Goal: Task Accomplishment & Management: Use online tool/utility

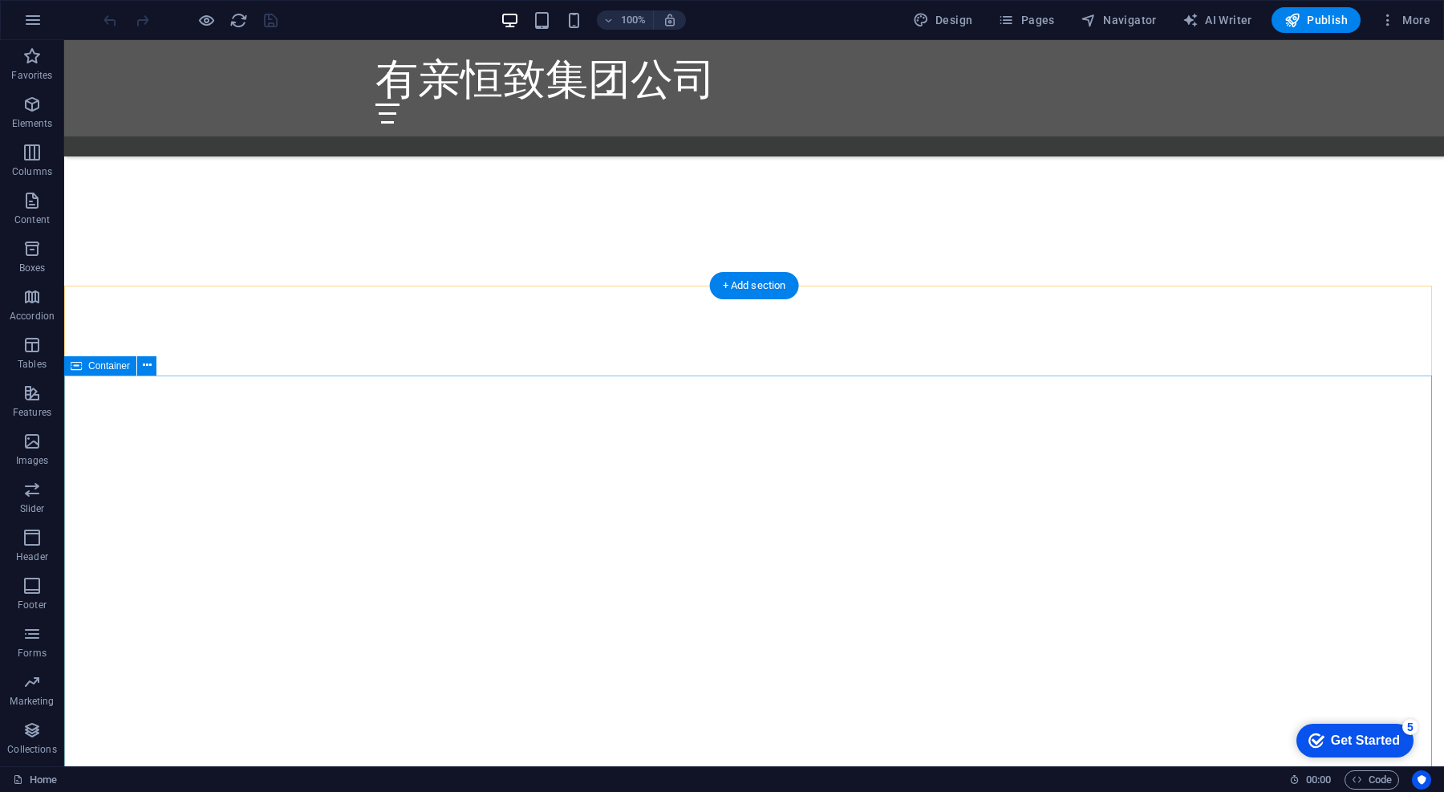
scroll to position [2394, 0]
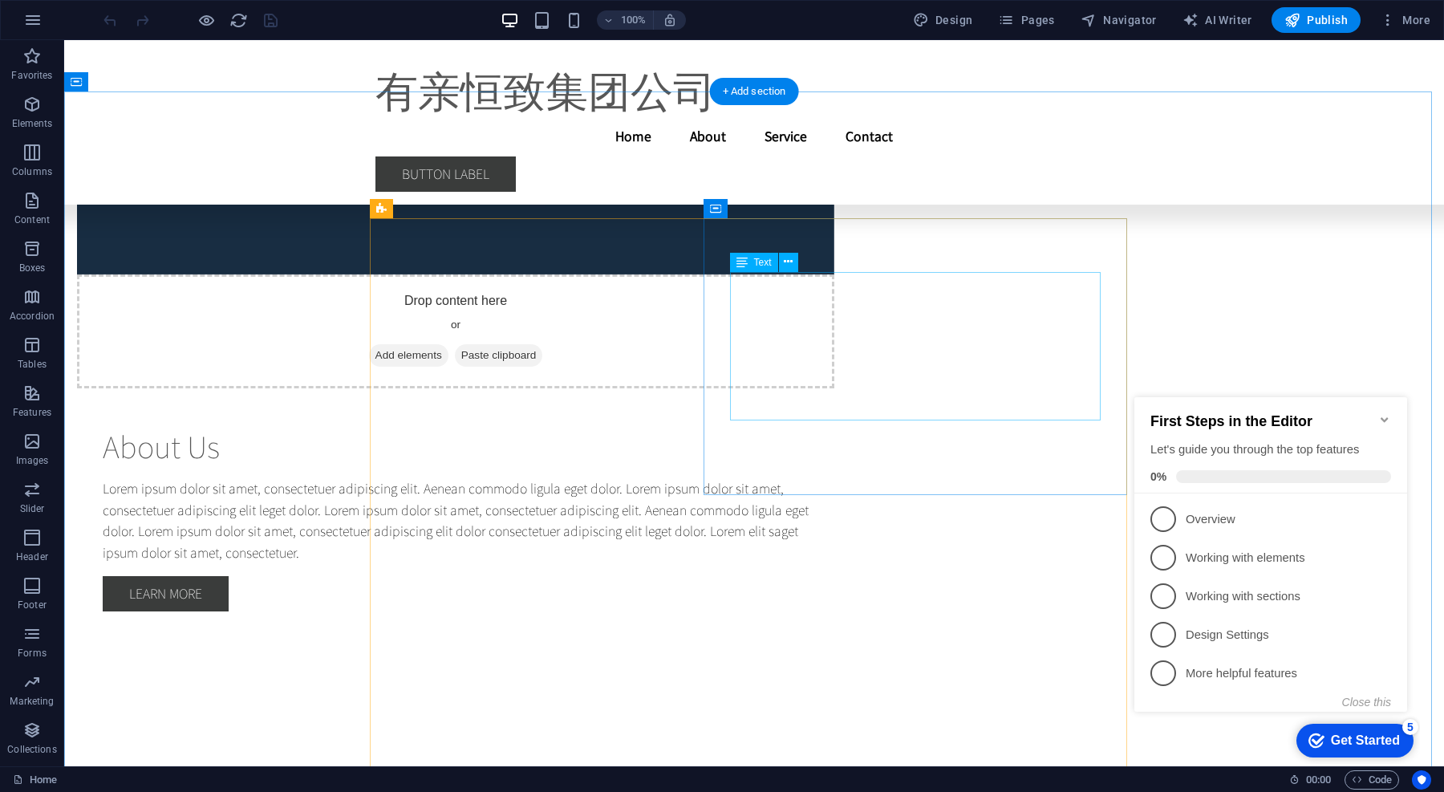
scroll to position [8863, 0]
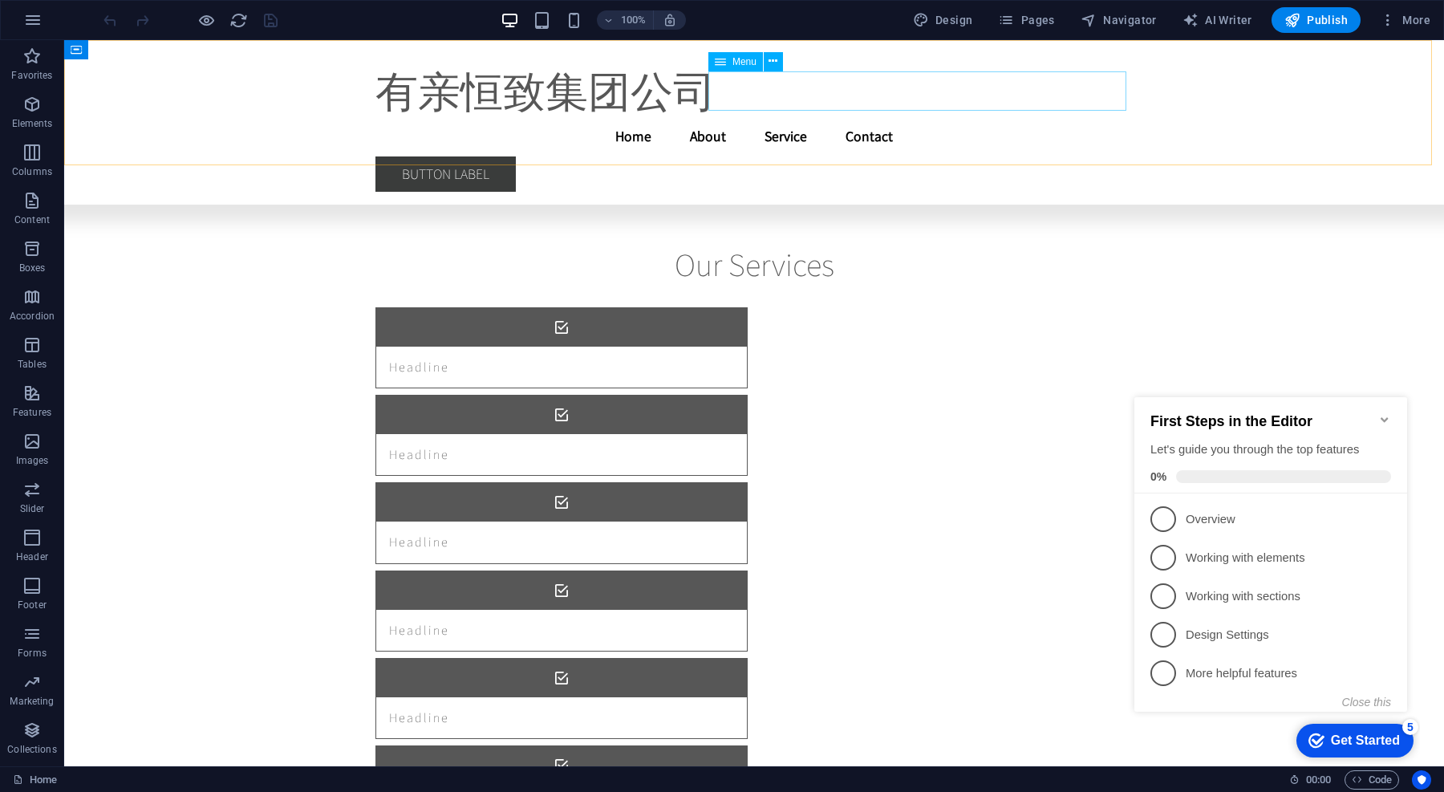
click at [864, 116] on nav "Home About Service Contact" at bounding box center [754, 136] width 757 height 40
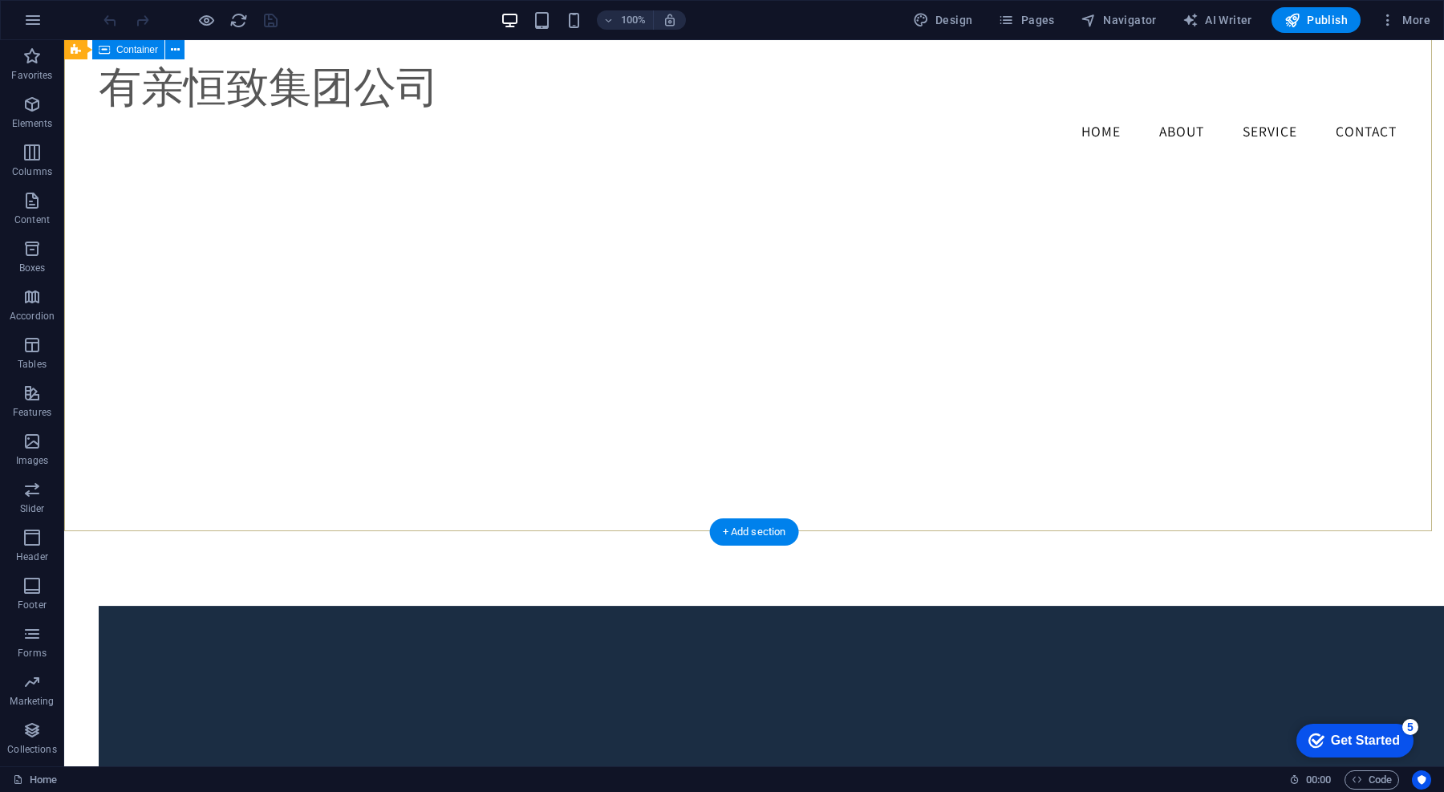
scroll to position [1848, 0]
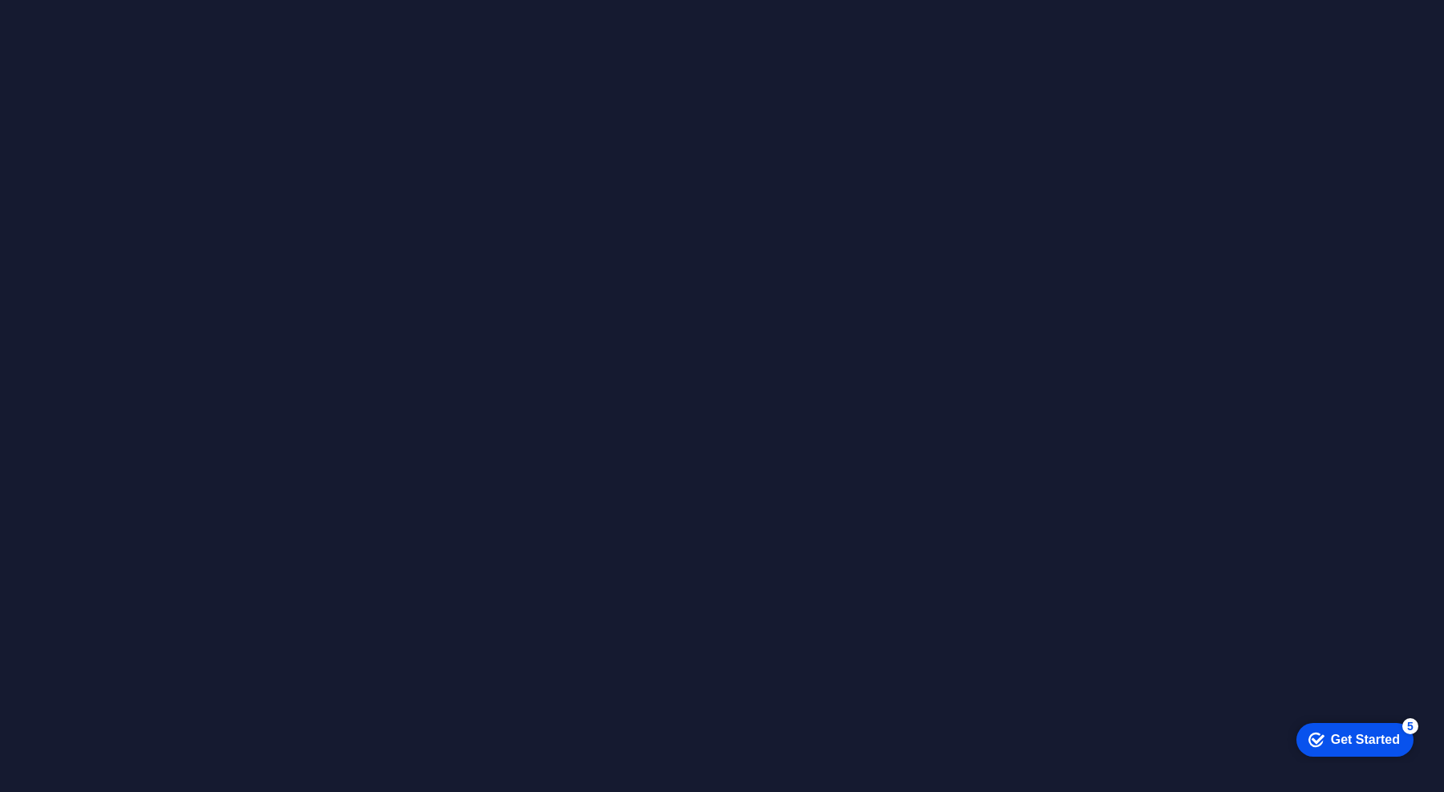
click at [1006, 416] on div at bounding box center [722, 396] width 1444 height 792
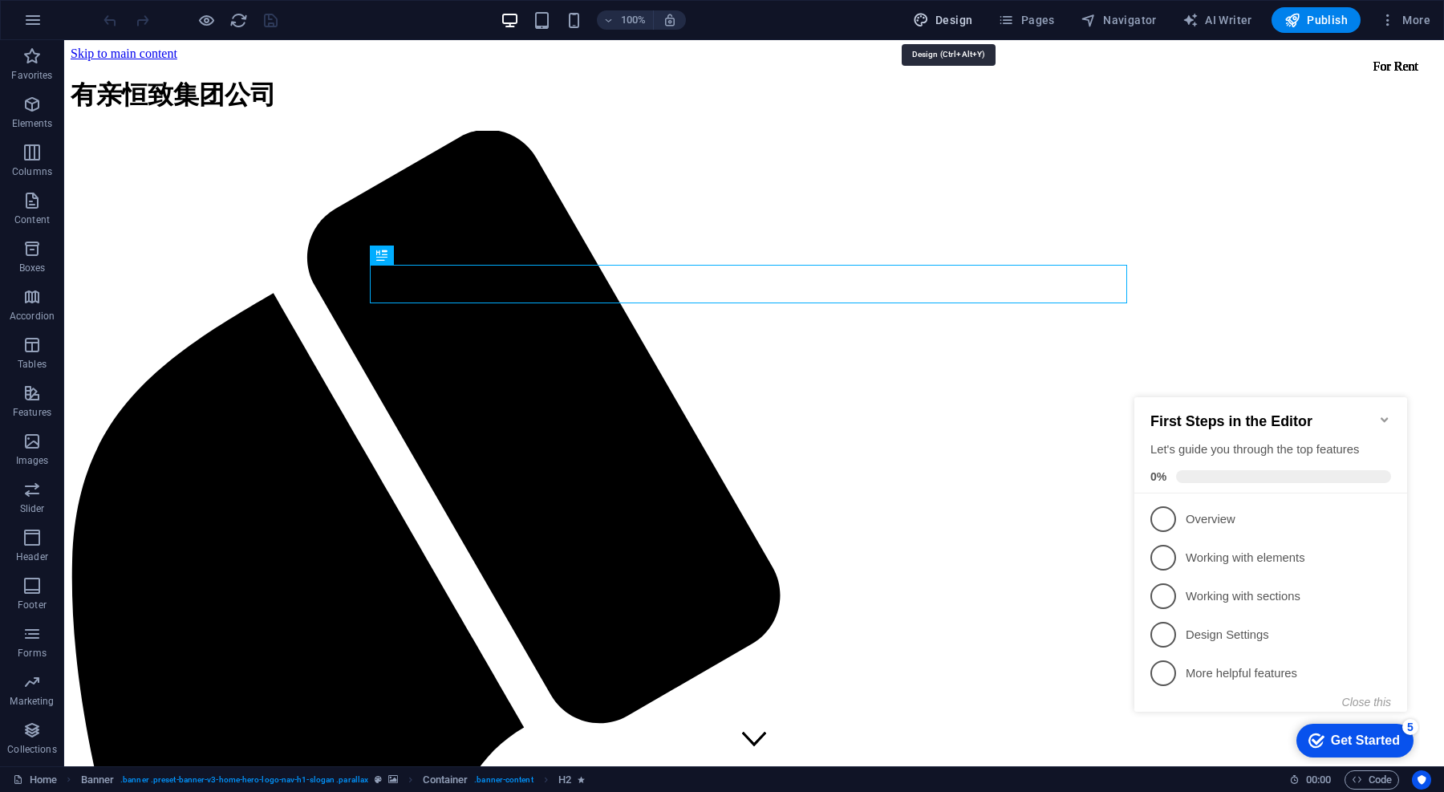
select select "rem"
select select "200"
select select "px"
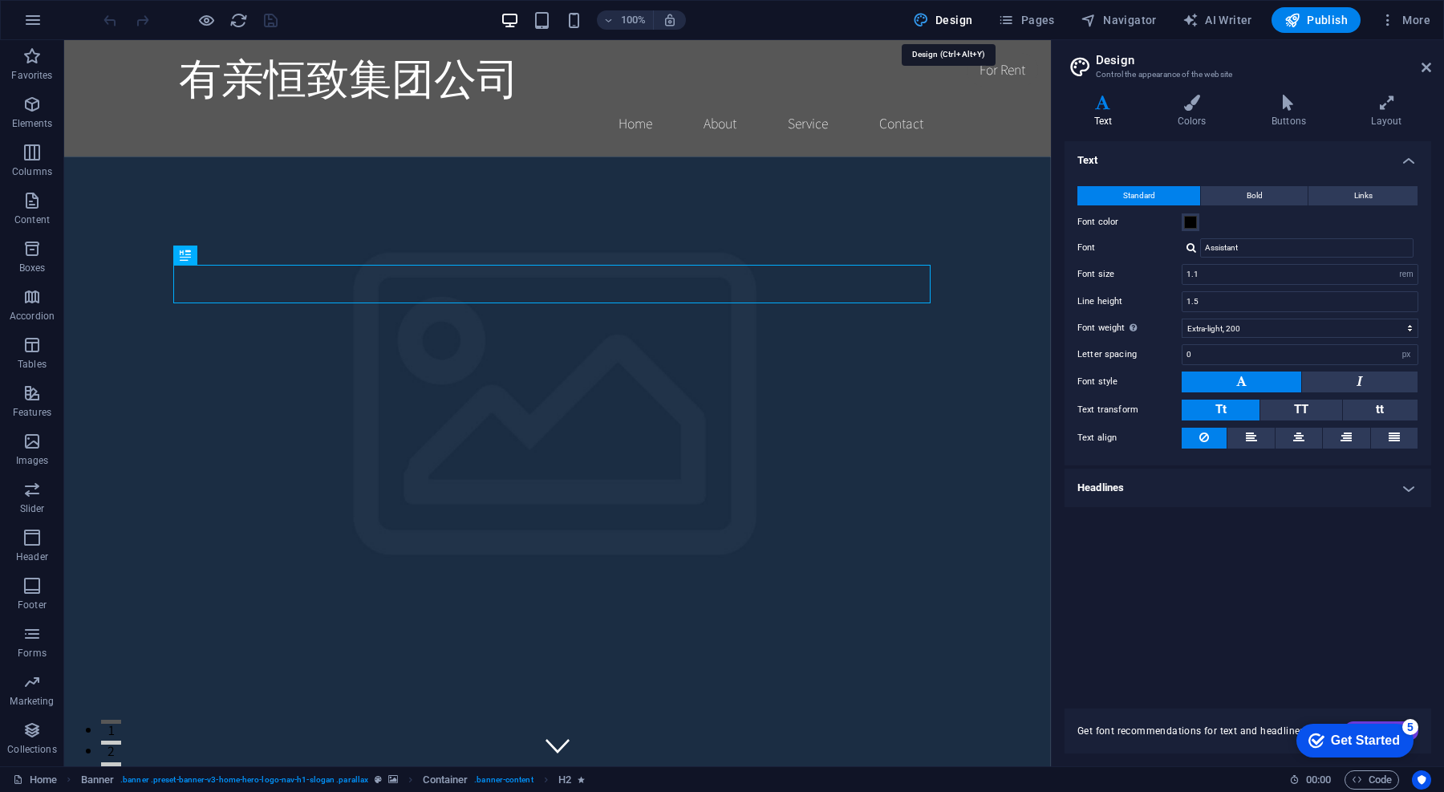
click at [0, 0] on icon "button" at bounding box center [0, 0] width 0 height 0
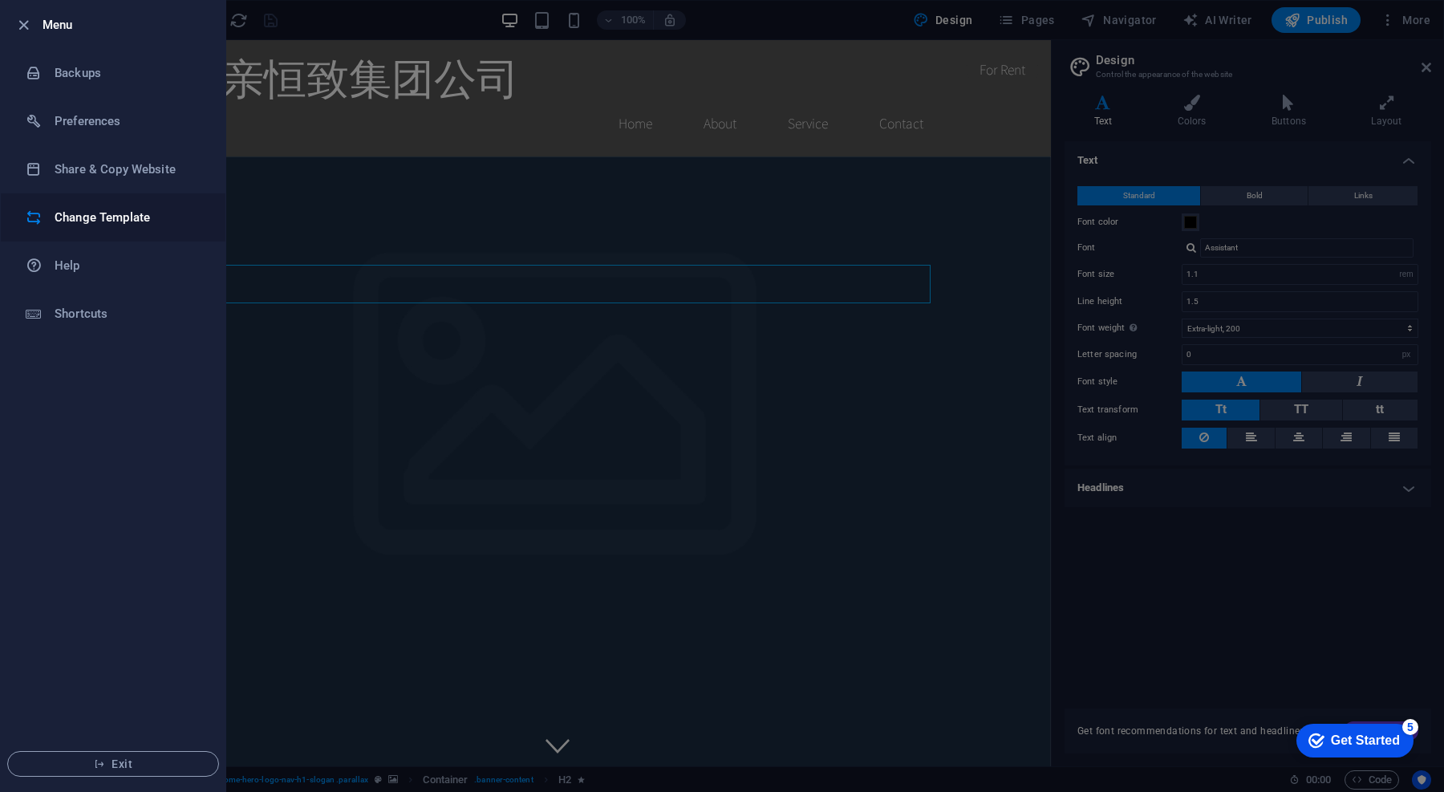
click at [132, 231] on li "Change Template" at bounding box center [113, 217] width 225 height 48
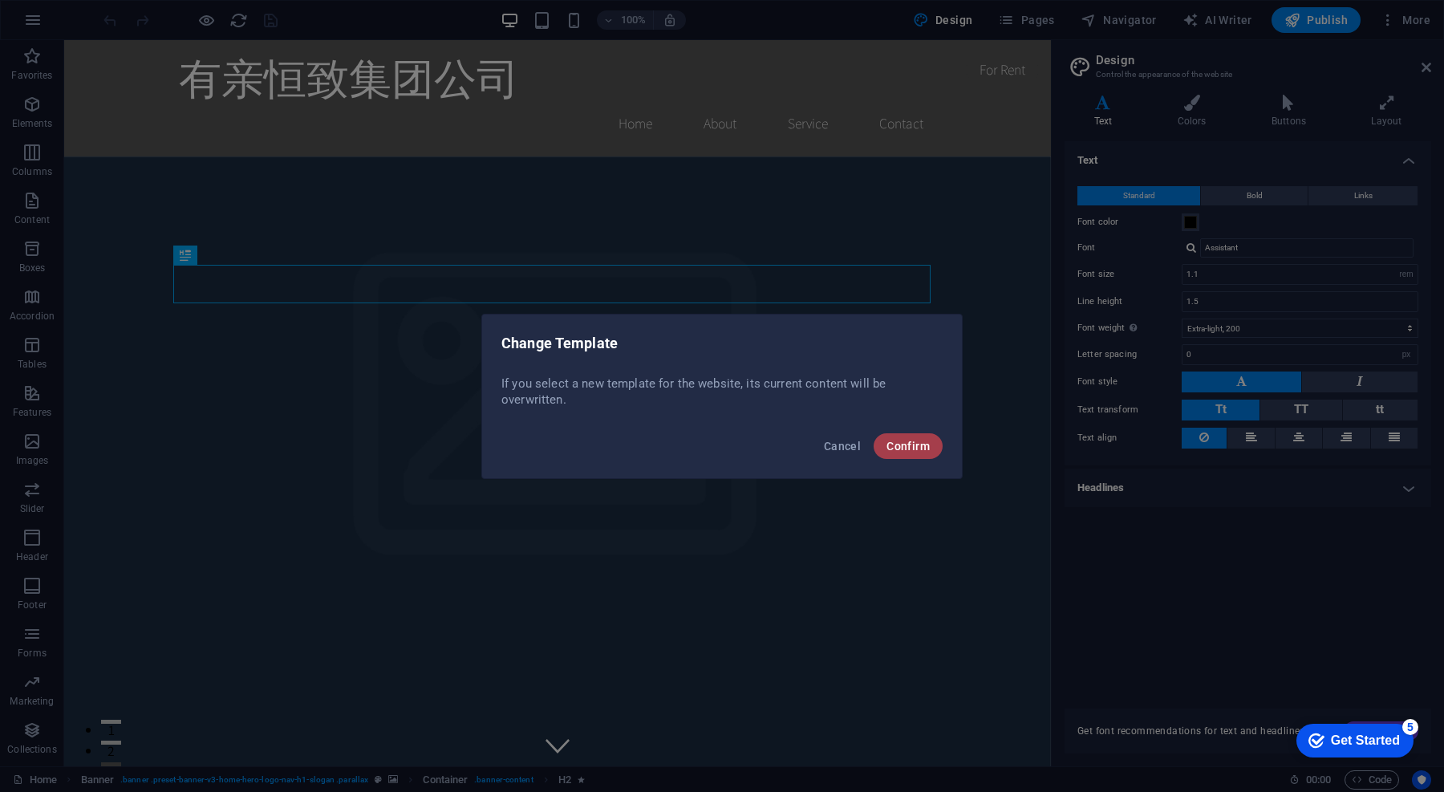
click at [920, 448] on span "Confirm" at bounding box center [908, 446] width 43 height 13
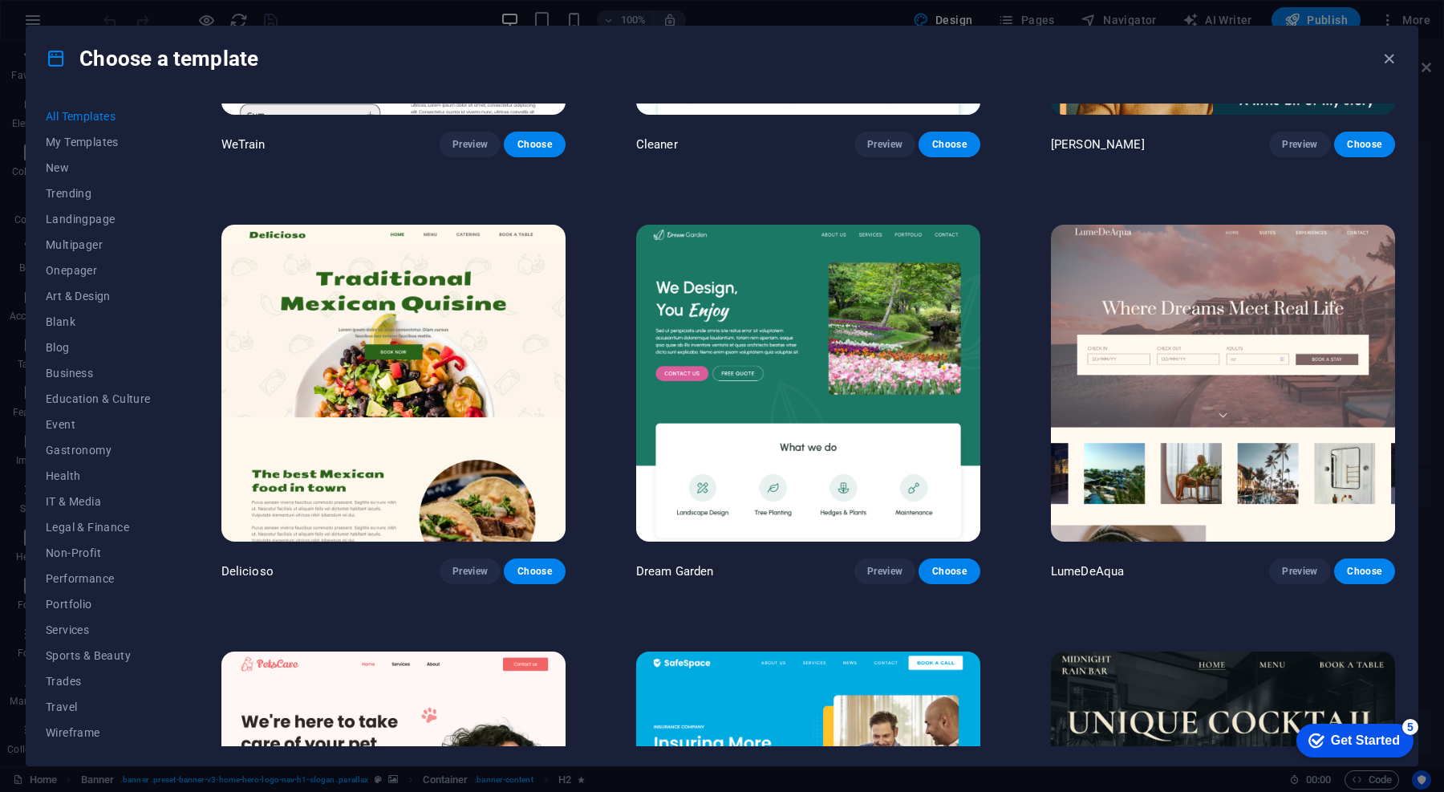
scroll to position [1565, 0]
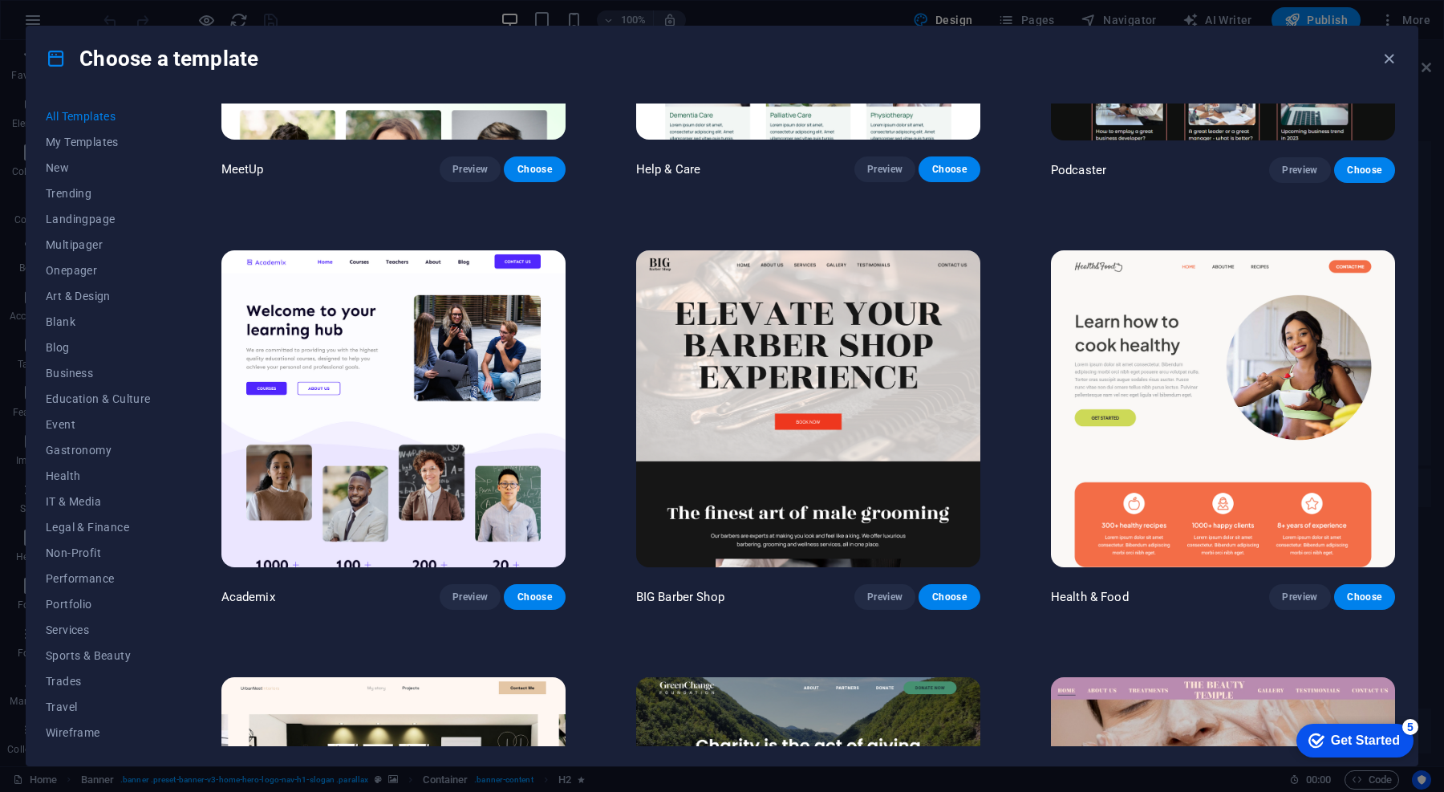
click at [401, 434] on img at bounding box center [393, 408] width 344 height 317
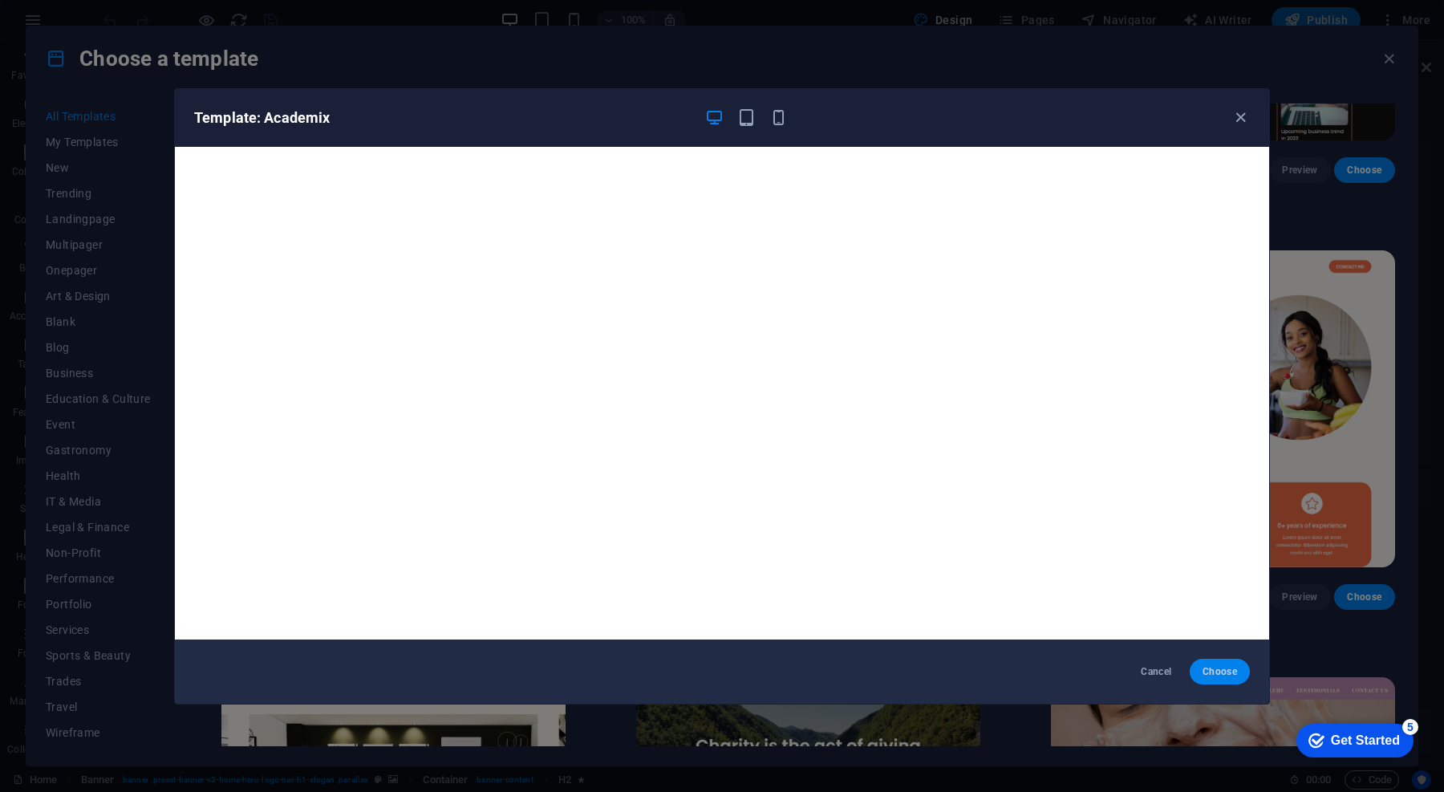
click at [1231, 668] on span "Choose" at bounding box center [1220, 671] width 35 height 13
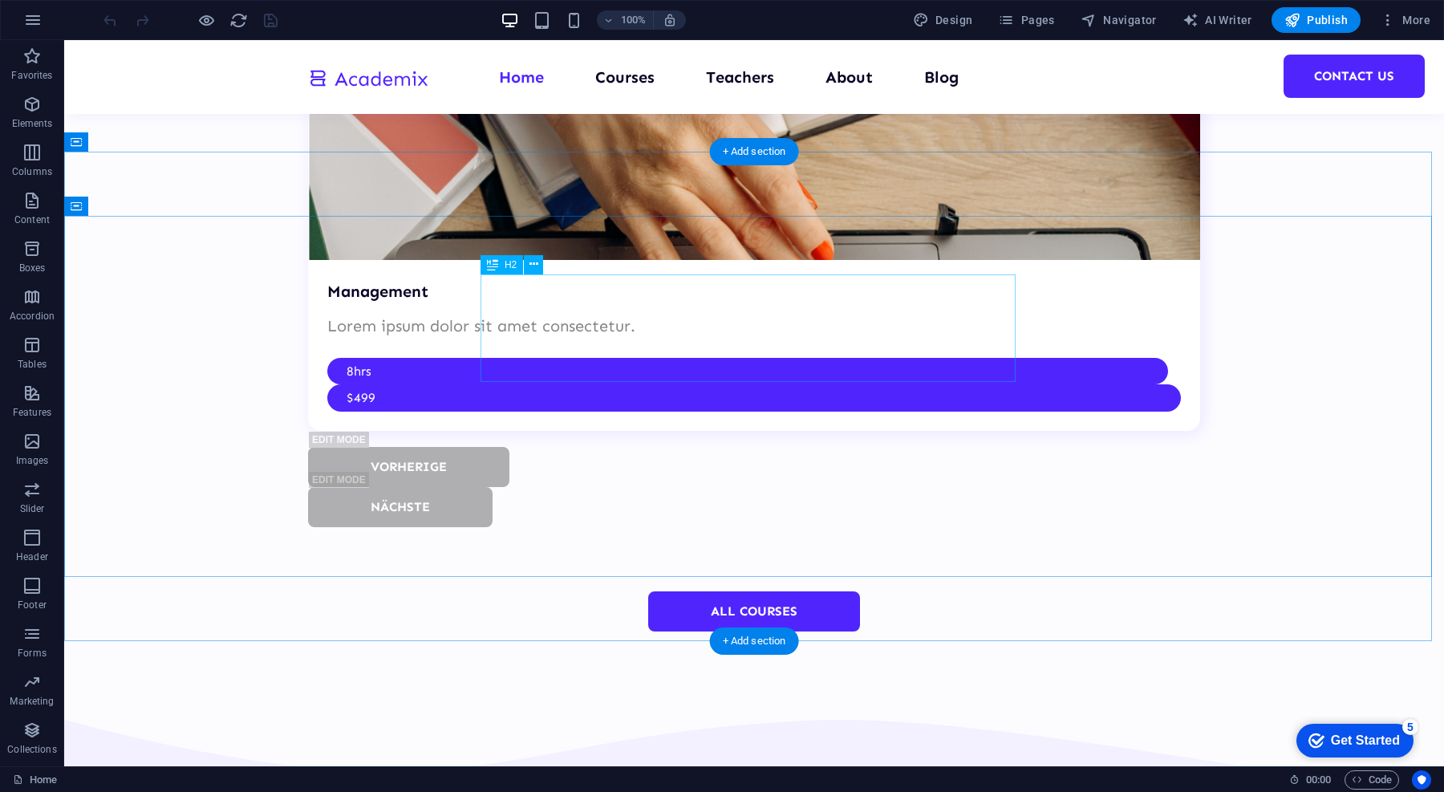
scroll to position [5751, 0]
